Goal: Task Accomplishment & Management: Complete application form

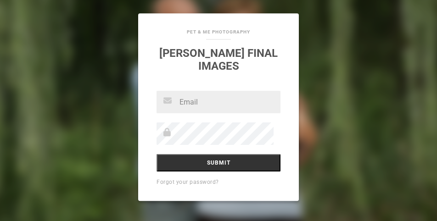
click at [199, 105] on input "text" at bounding box center [219, 102] width 124 height 22
click at [157, 154] on input "Submit" at bounding box center [219, 162] width 124 height 17
click at [212, 106] on input "text" at bounding box center [219, 102] width 124 height 22
type input "[EMAIL_ADDRESS][DOMAIN_NAME]"
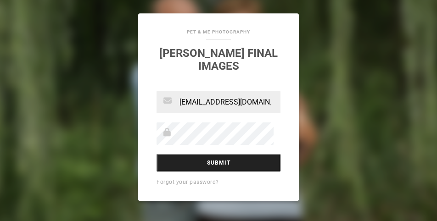
click at [213, 163] on input "Submit" at bounding box center [219, 162] width 124 height 17
